Goal: Information Seeking & Learning: Learn about a topic

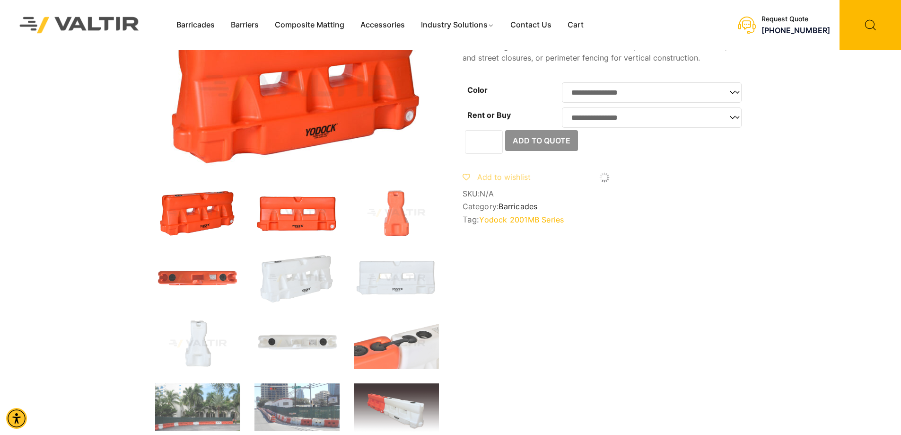
click at [289, 230] on img at bounding box center [296, 212] width 85 height 51
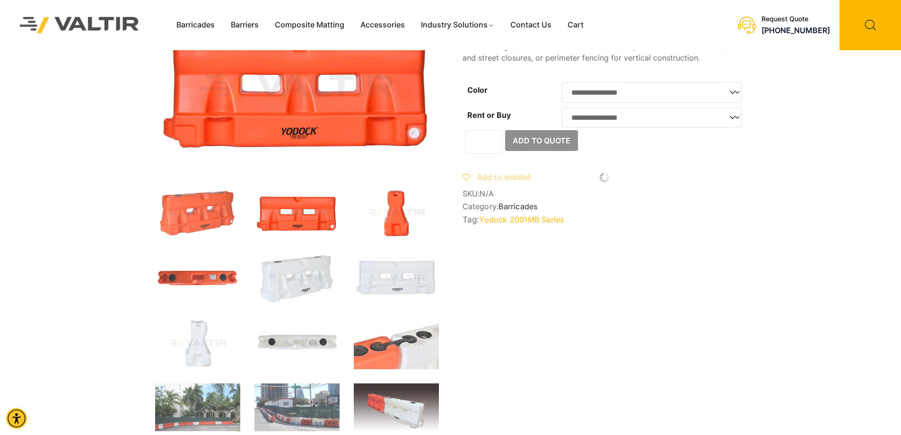
click at [386, 226] on img at bounding box center [396, 212] width 85 height 51
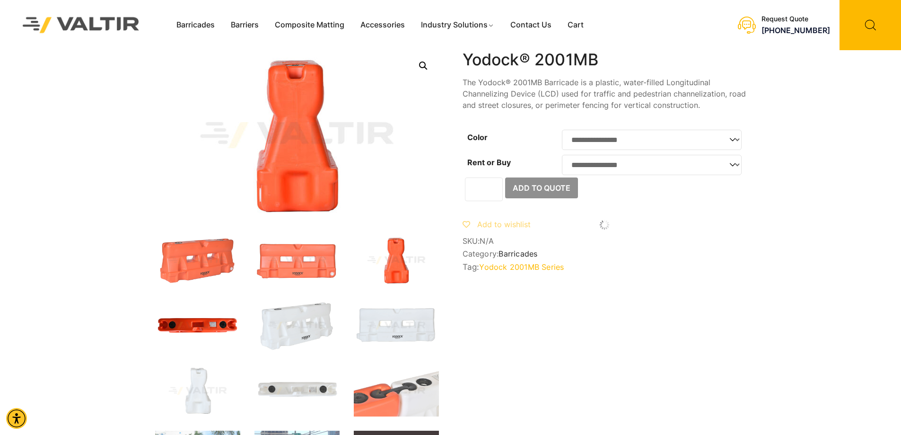
click at [215, 308] on img at bounding box center [197, 325] width 85 height 51
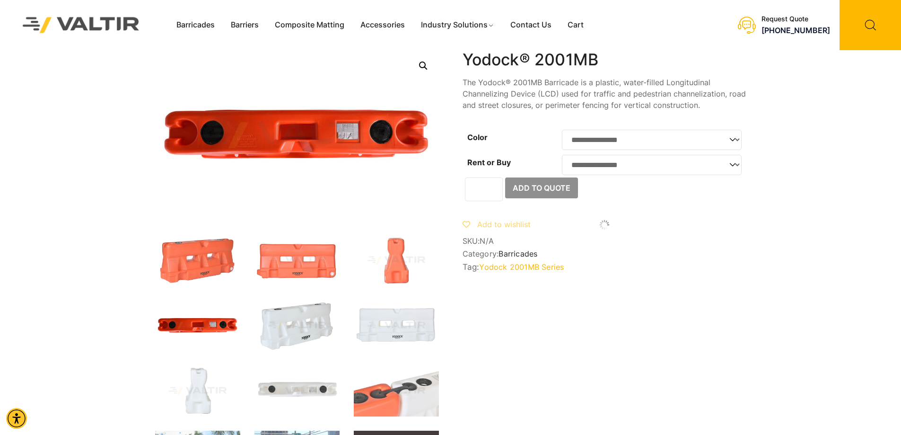
click at [283, 328] on img at bounding box center [296, 325] width 85 height 51
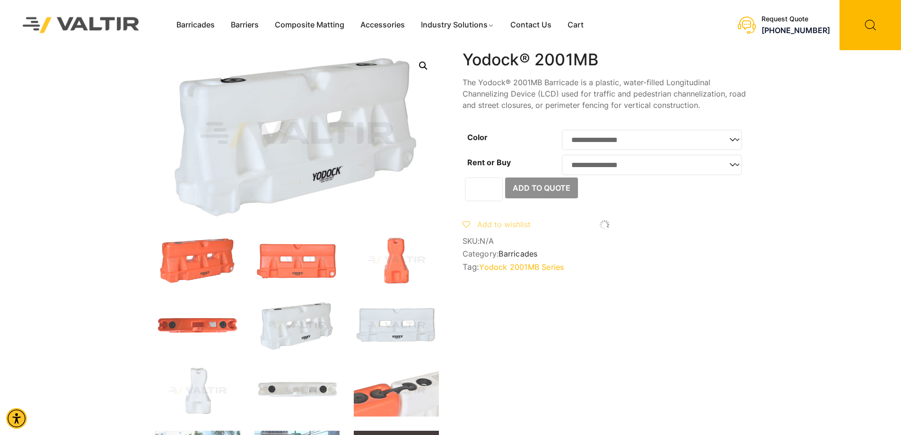
click at [425, 338] on img at bounding box center [396, 325] width 85 height 51
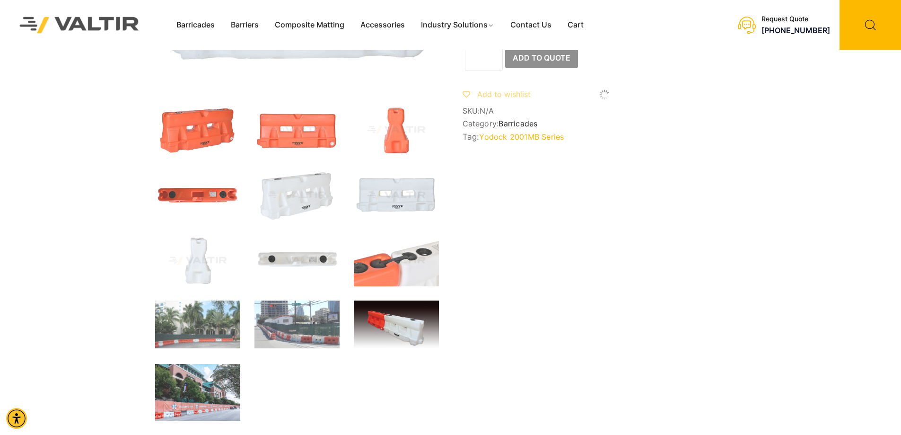
scroll to position [142, 0]
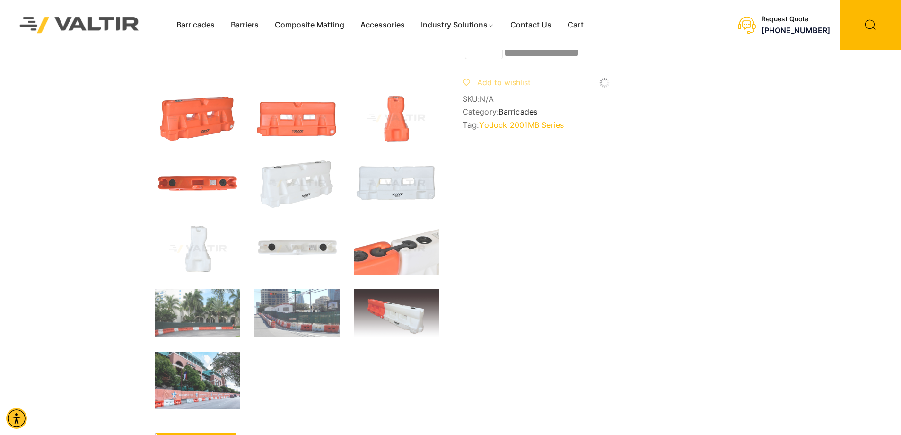
drag, startPoint x: 306, startPoint y: 318, endPoint x: 370, endPoint y: 342, distance: 68.7
click at [306, 318] on img at bounding box center [296, 312] width 85 height 48
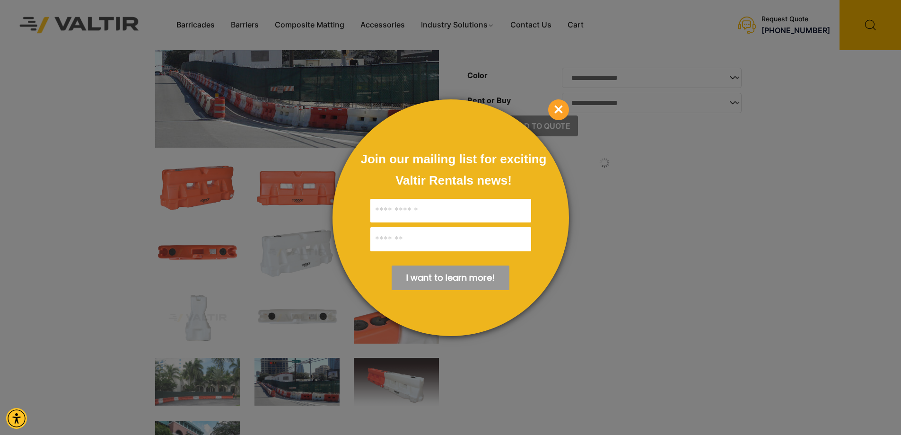
scroll to position [47, 0]
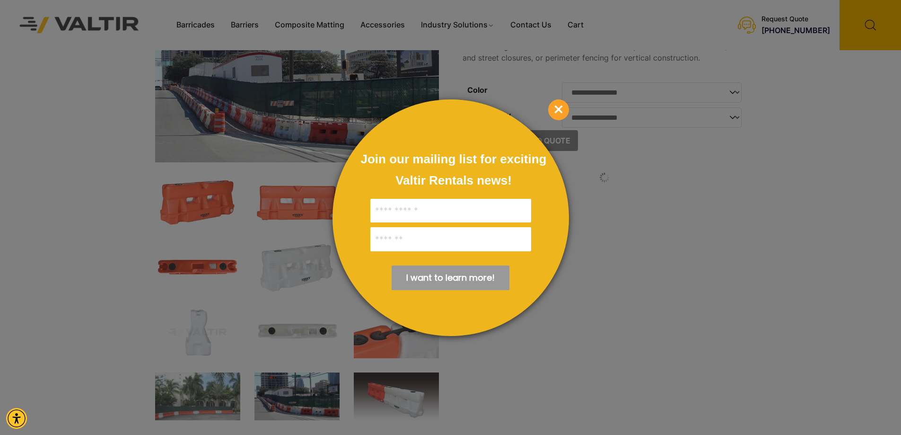
click at [556, 108] on span "×" at bounding box center [558, 109] width 21 height 21
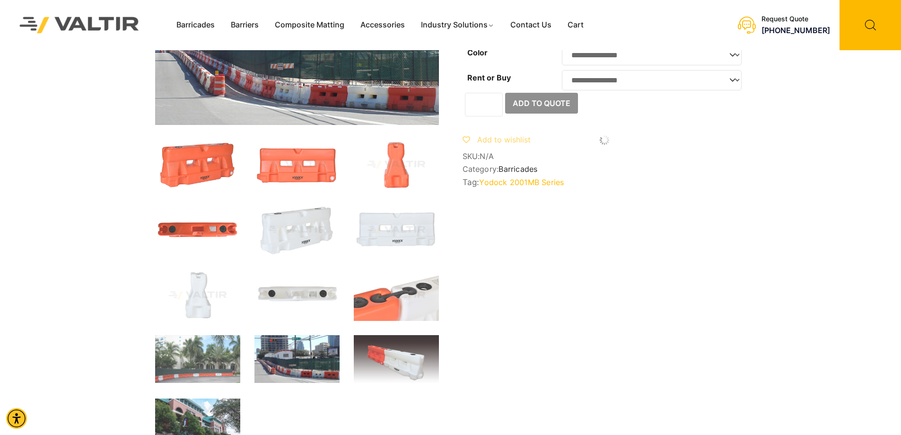
scroll to position [142, 0]
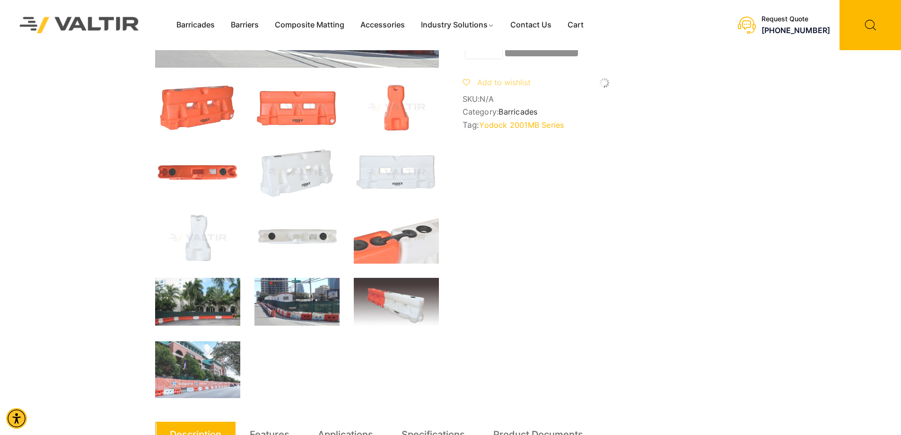
click at [234, 309] on img at bounding box center [197, 302] width 85 height 48
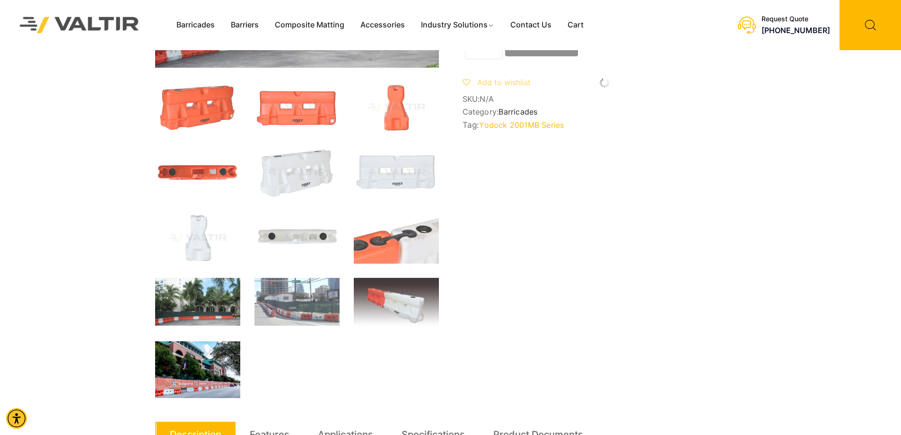
click at [229, 343] on img at bounding box center [197, 369] width 85 height 57
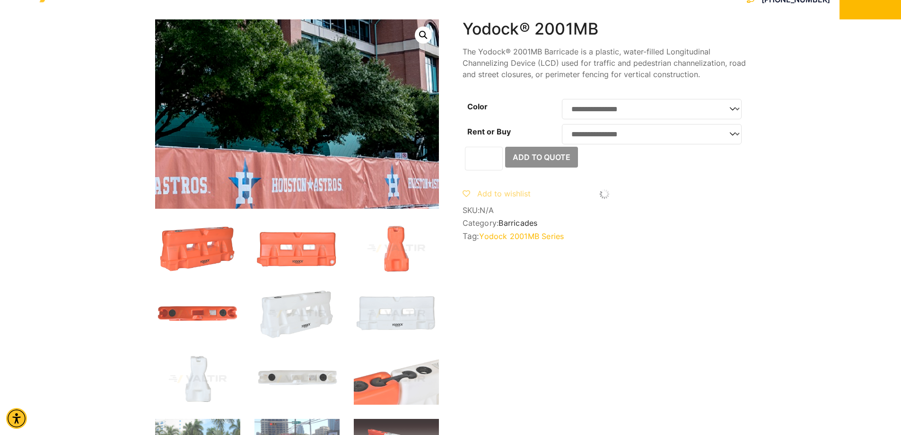
scroll to position [47, 0]
